Goal: Task Accomplishment & Management: Complete application form

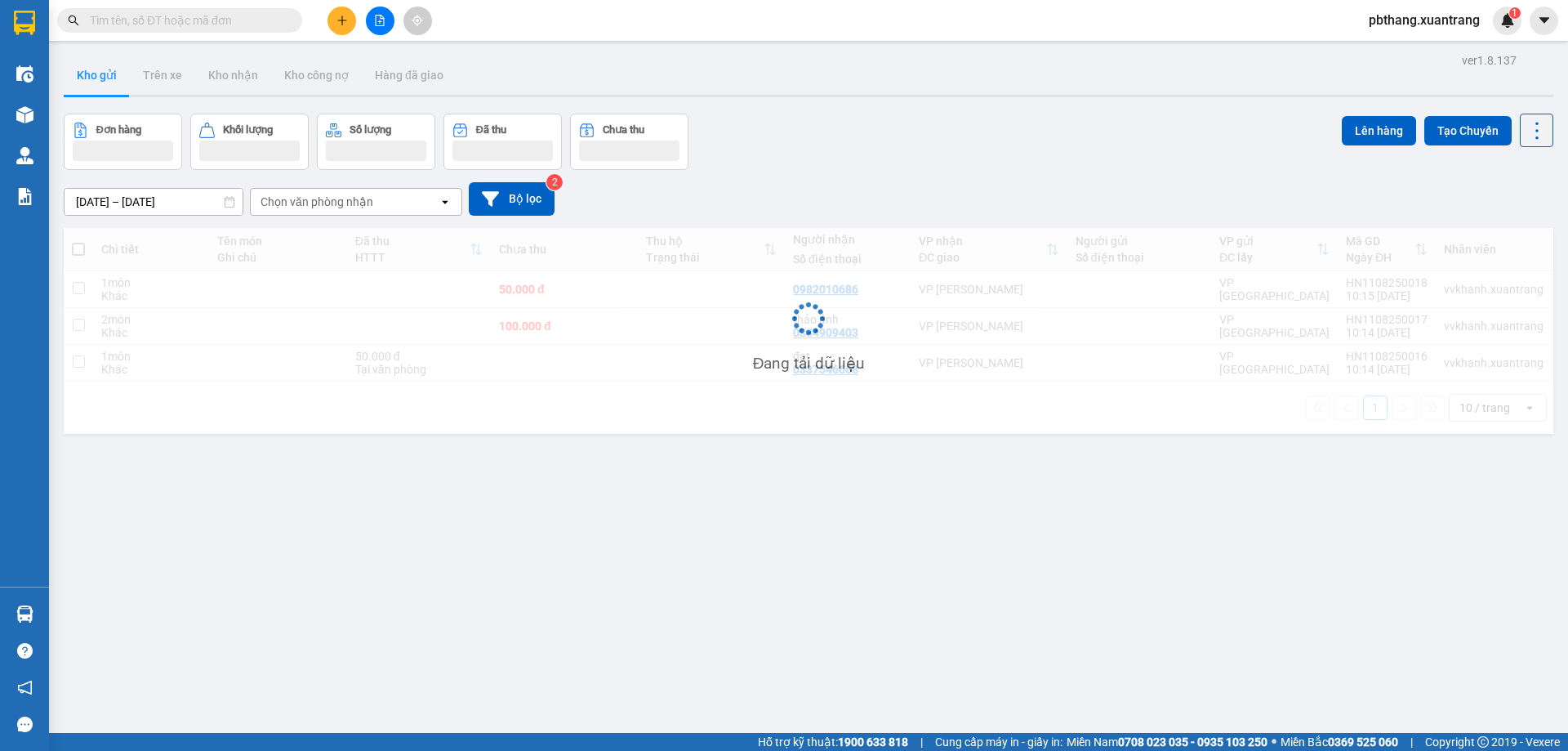
click at [348, 20] on button at bounding box center [341, 20] width 29 height 29
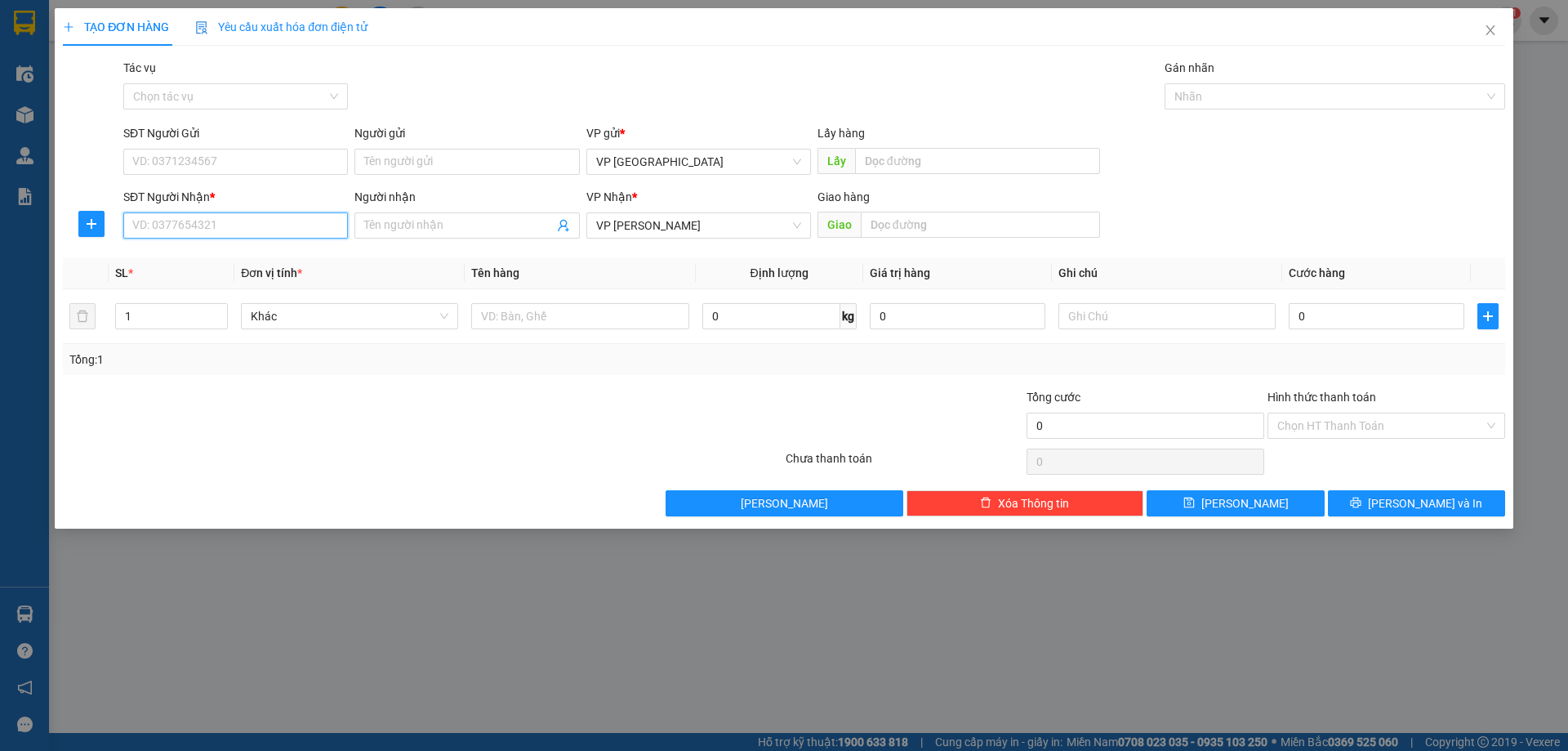
click at [225, 221] on input "SĐT Người Nhận *" at bounding box center [236, 225] width 225 height 26
type input "0967082899"
click at [1357, 301] on div "0" at bounding box center [1376, 316] width 175 height 32
click at [1360, 316] on input "0" at bounding box center [1376, 316] width 175 height 26
type input "5"
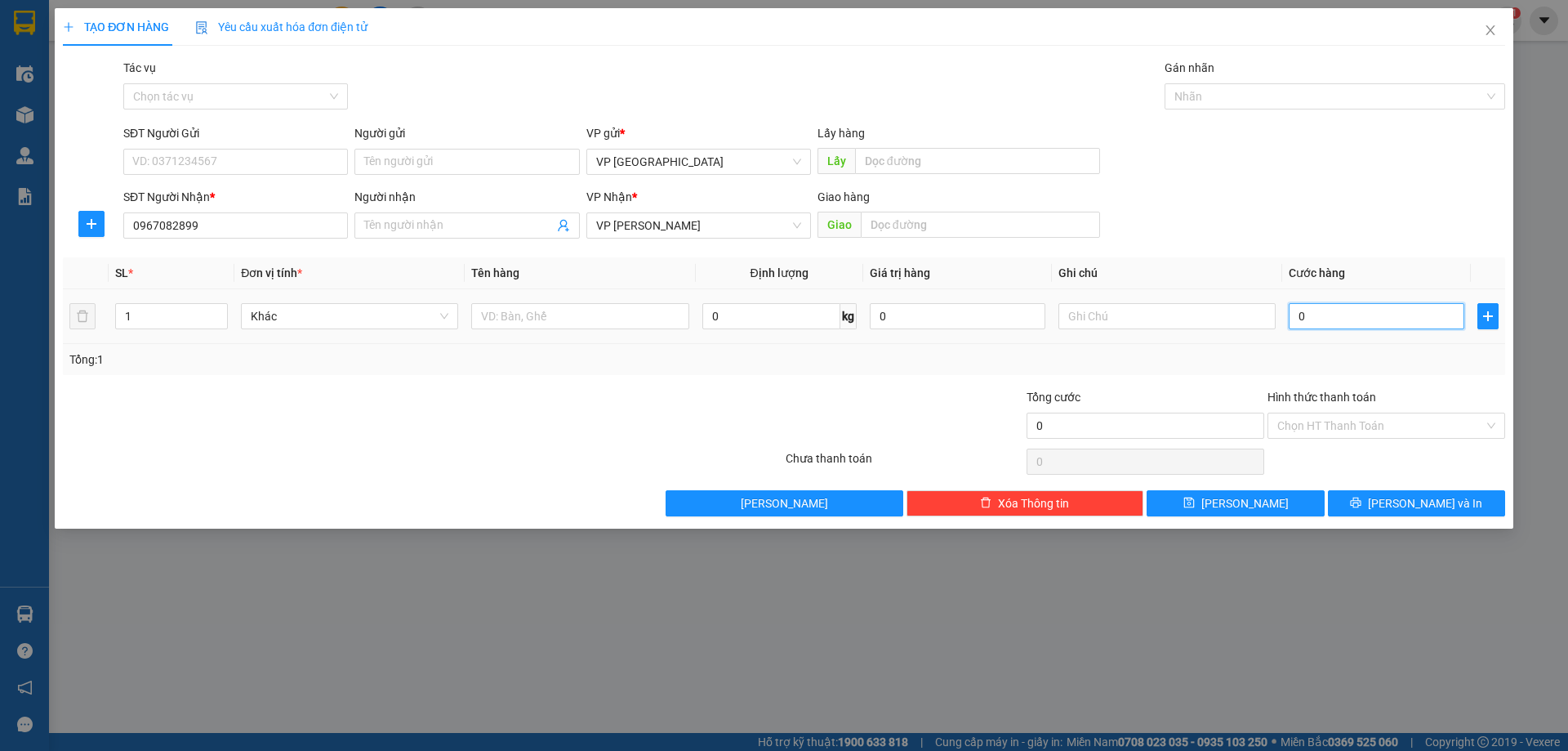
type input "5"
type input "50"
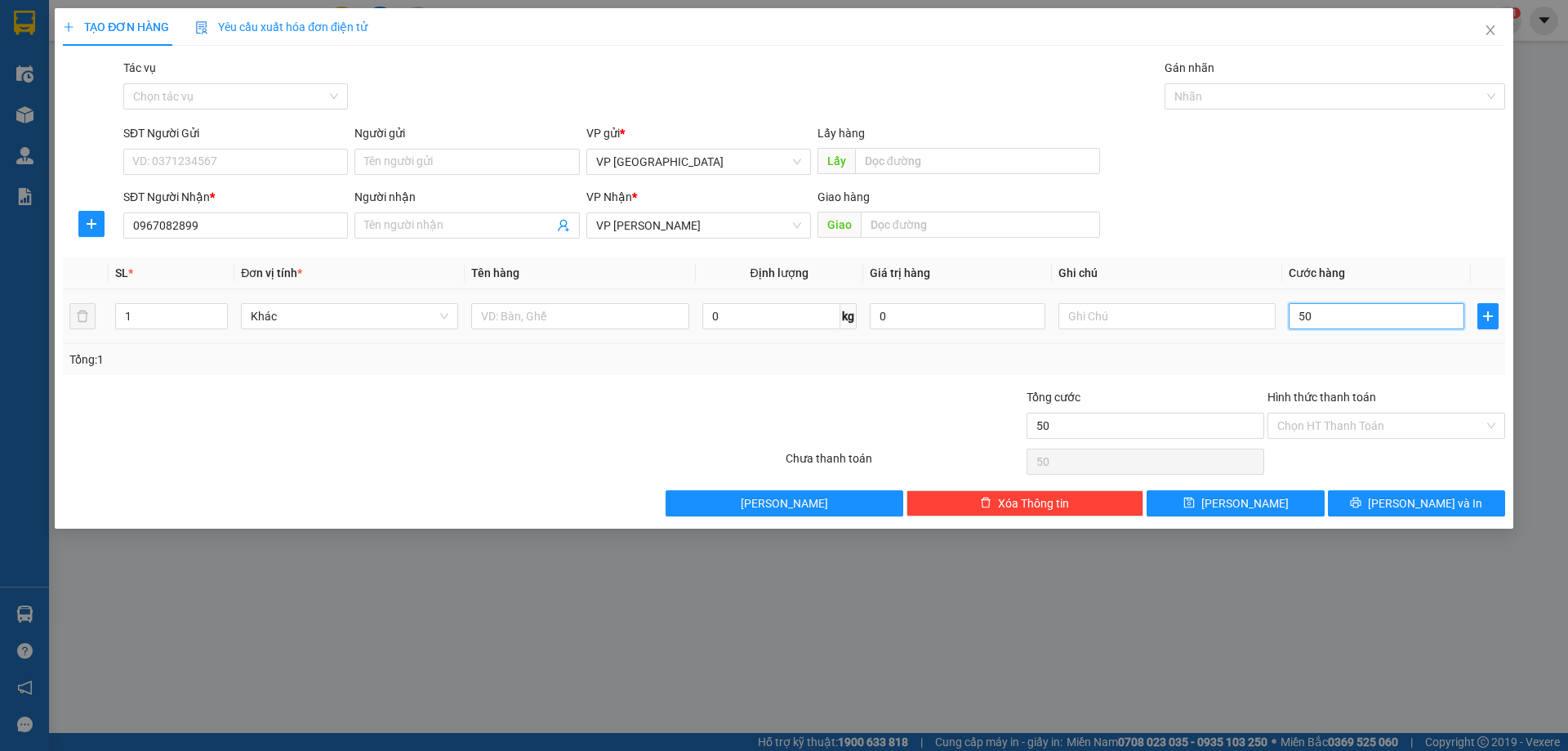
type input "500"
type input "5.000"
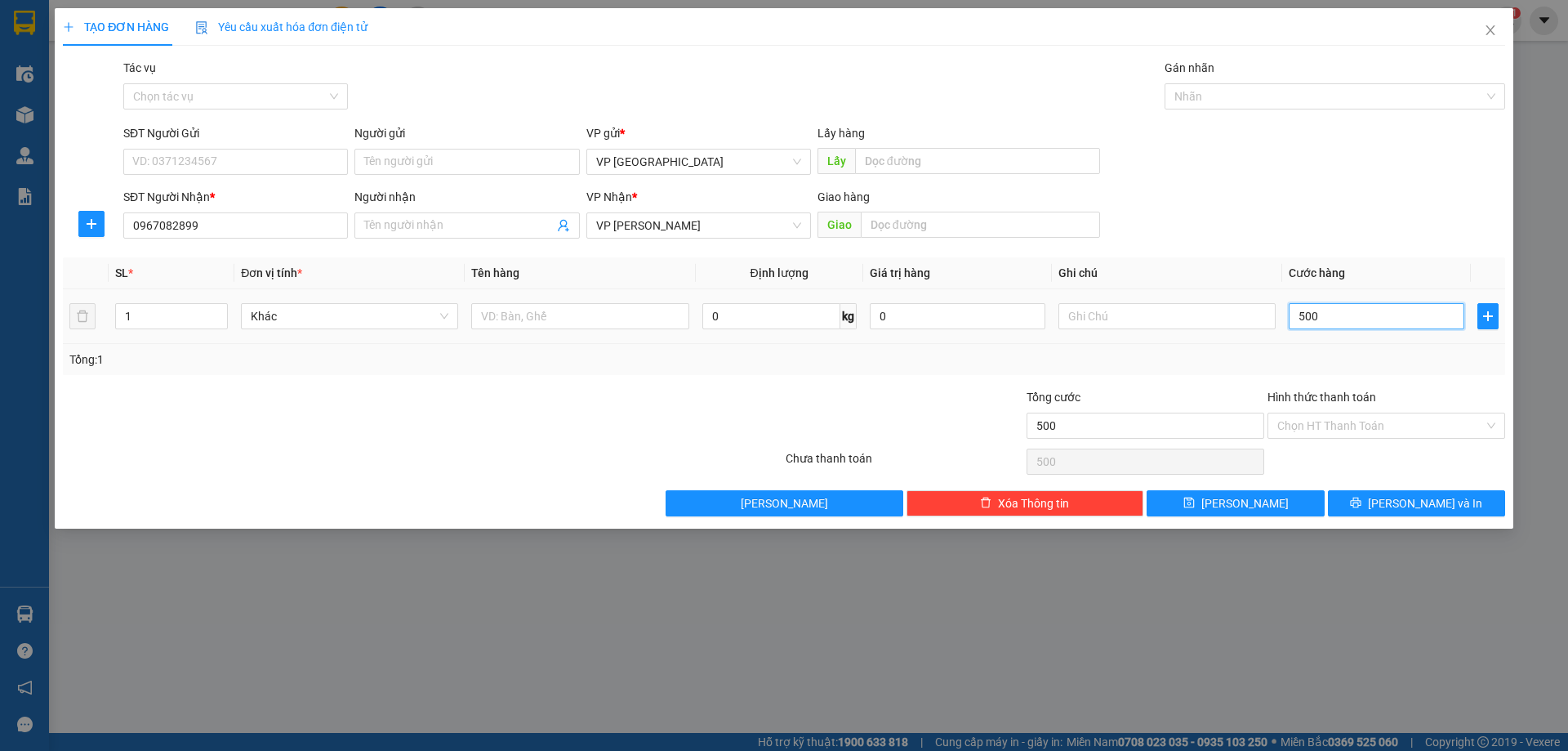
type input "5.000"
type input "50.000"
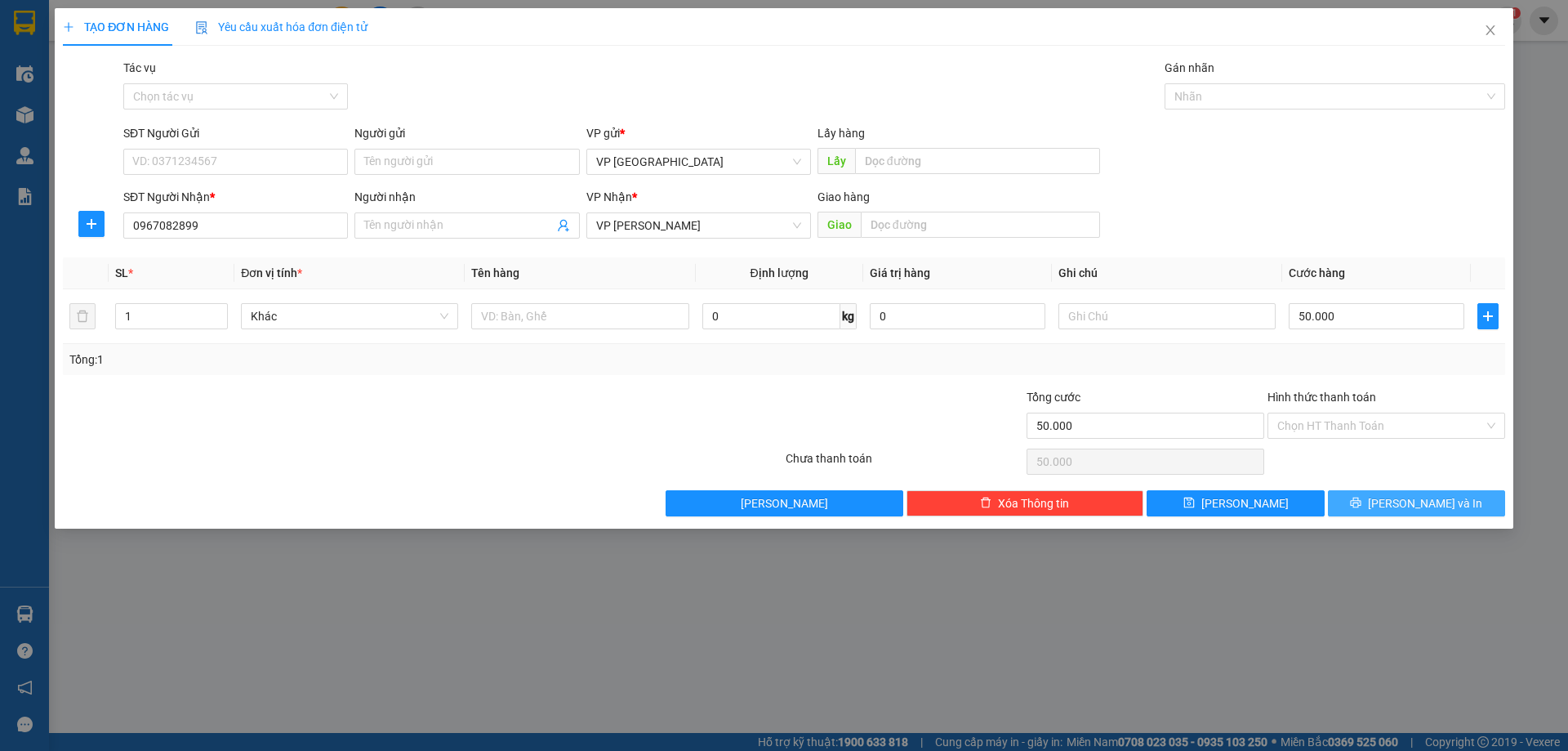
click at [1379, 492] on button "[PERSON_NAME] và In" at bounding box center [1417, 503] width 177 height 26
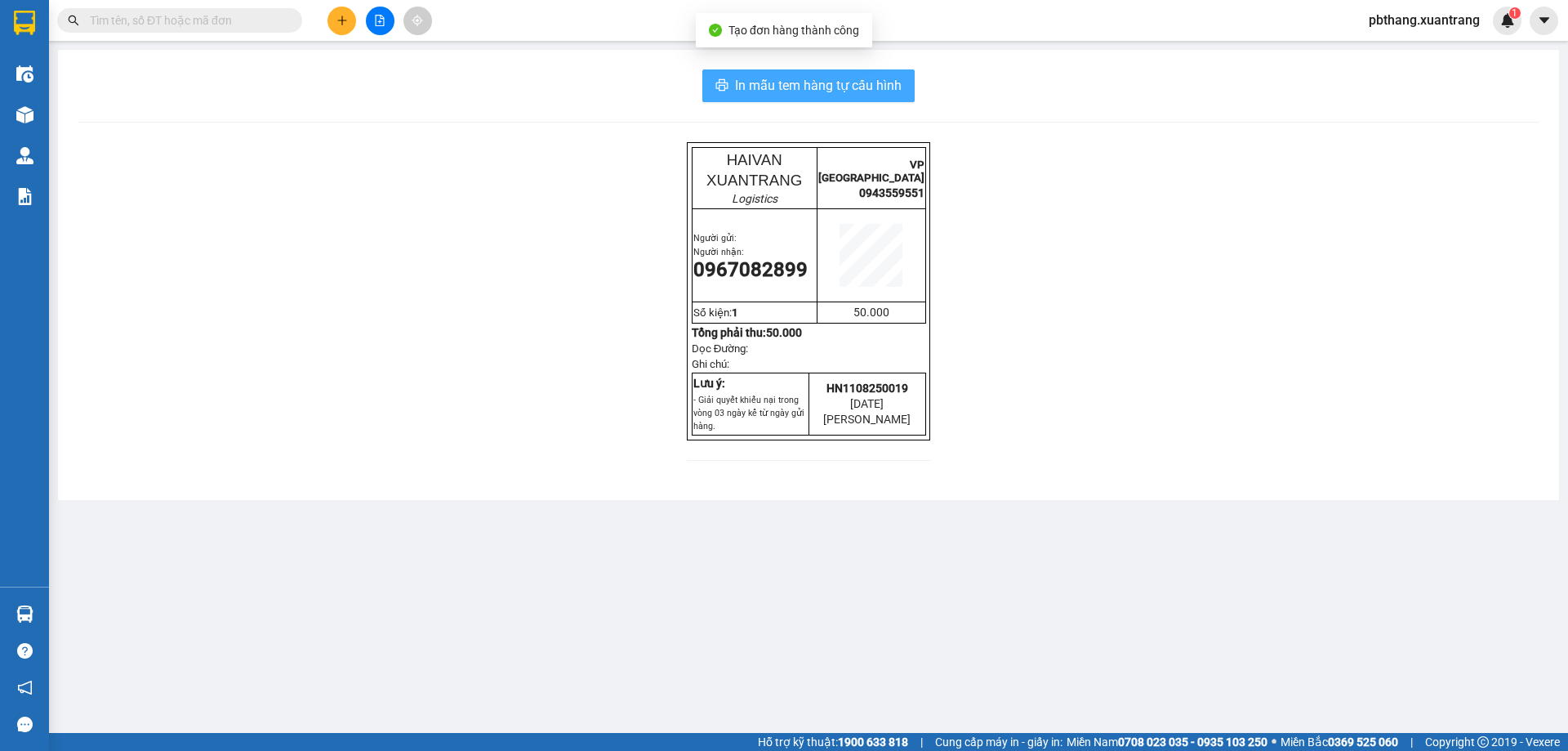
click at [781, 87] on span "In mẫu tem hàng tự cấu hình" at bounding box center [818, 85] width 167 height 20
